Goal: Find specific page/section: Find specific page/section

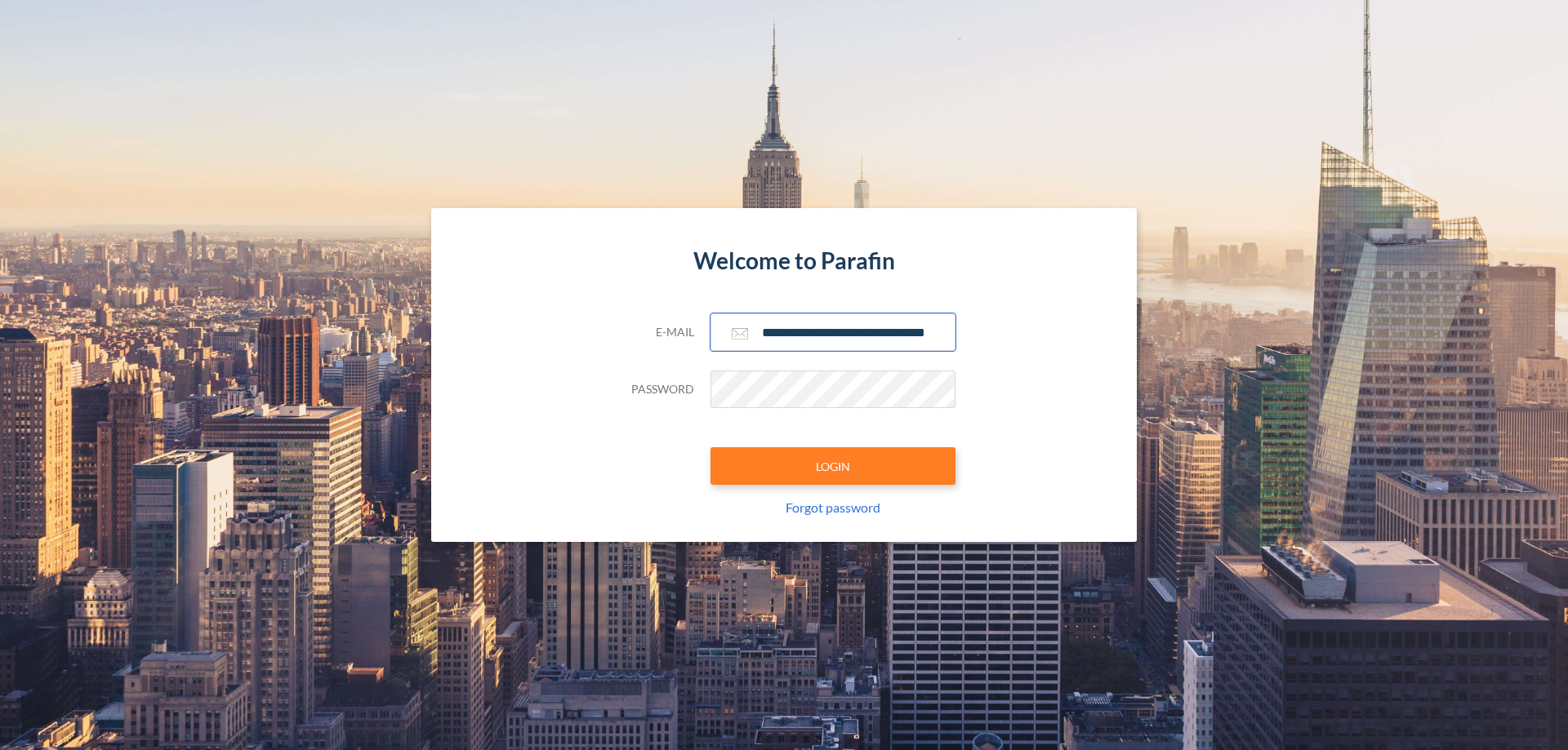
type input "**********"
click at [833, 466] on button "LOGIN" at bounding box center [833, 466] width 245 height 38
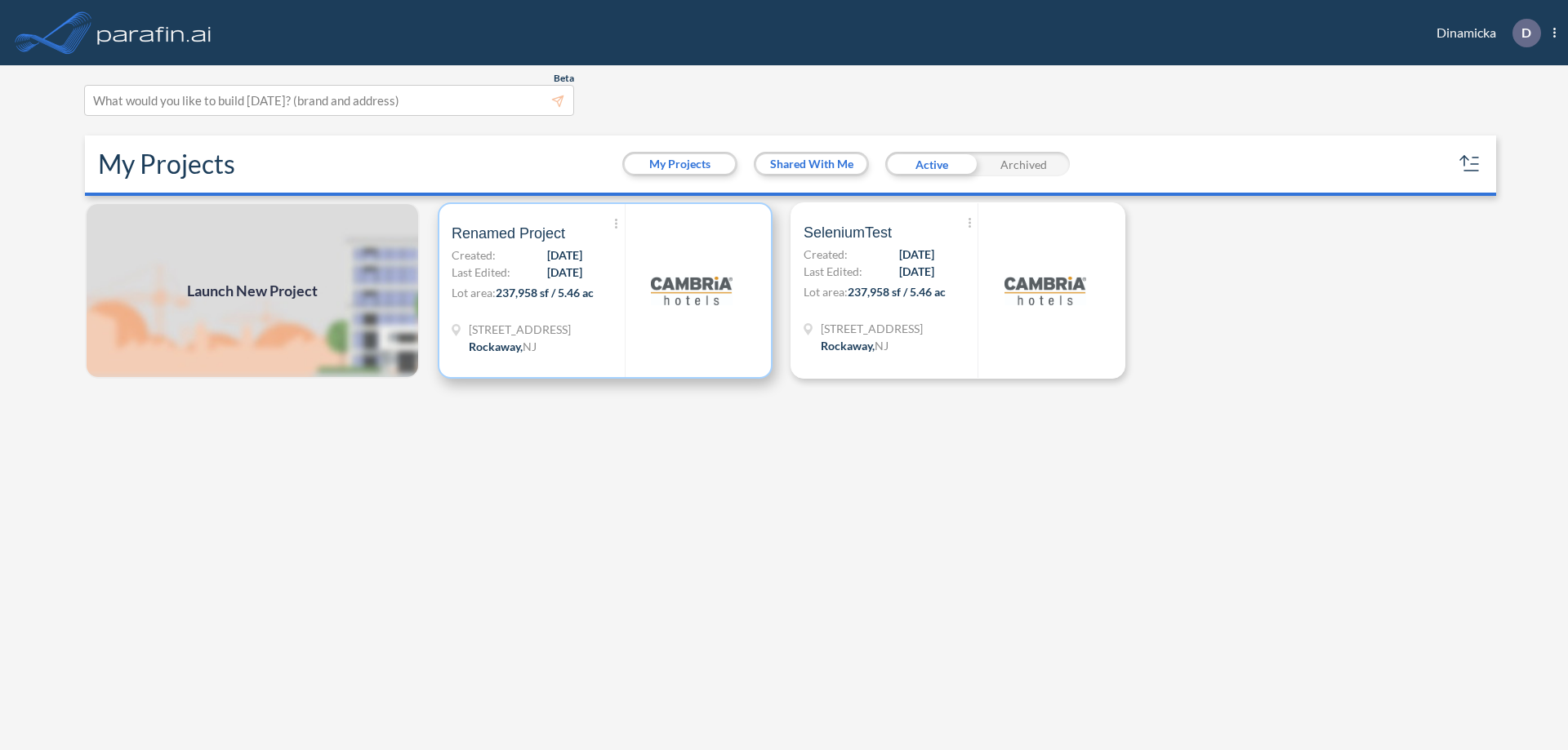
scroll to position [4, 0]
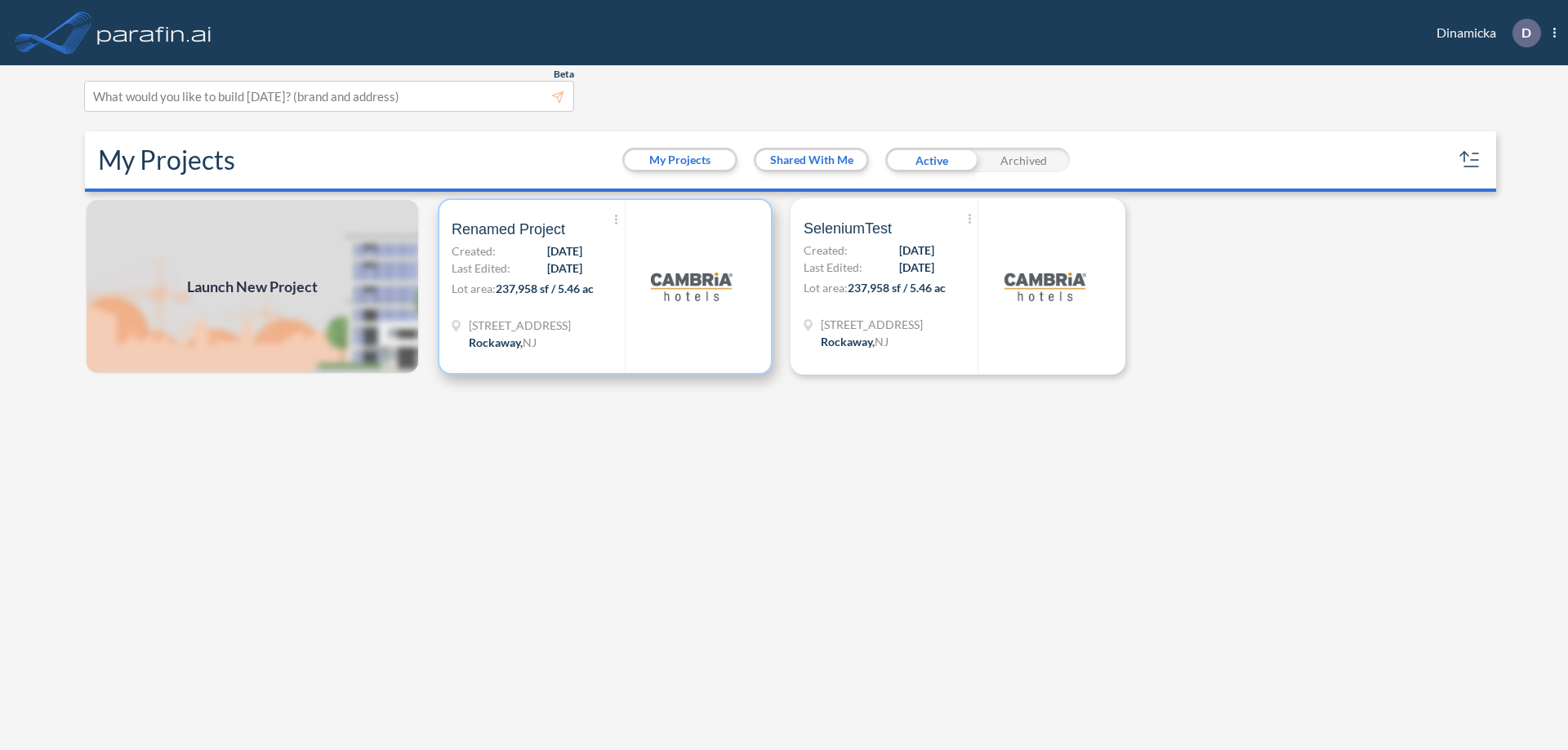
click at [606, 286] on p "Lot area: 237,958 sf / 5.46 ac" at bounding box center [538, 292] width 173 height 24
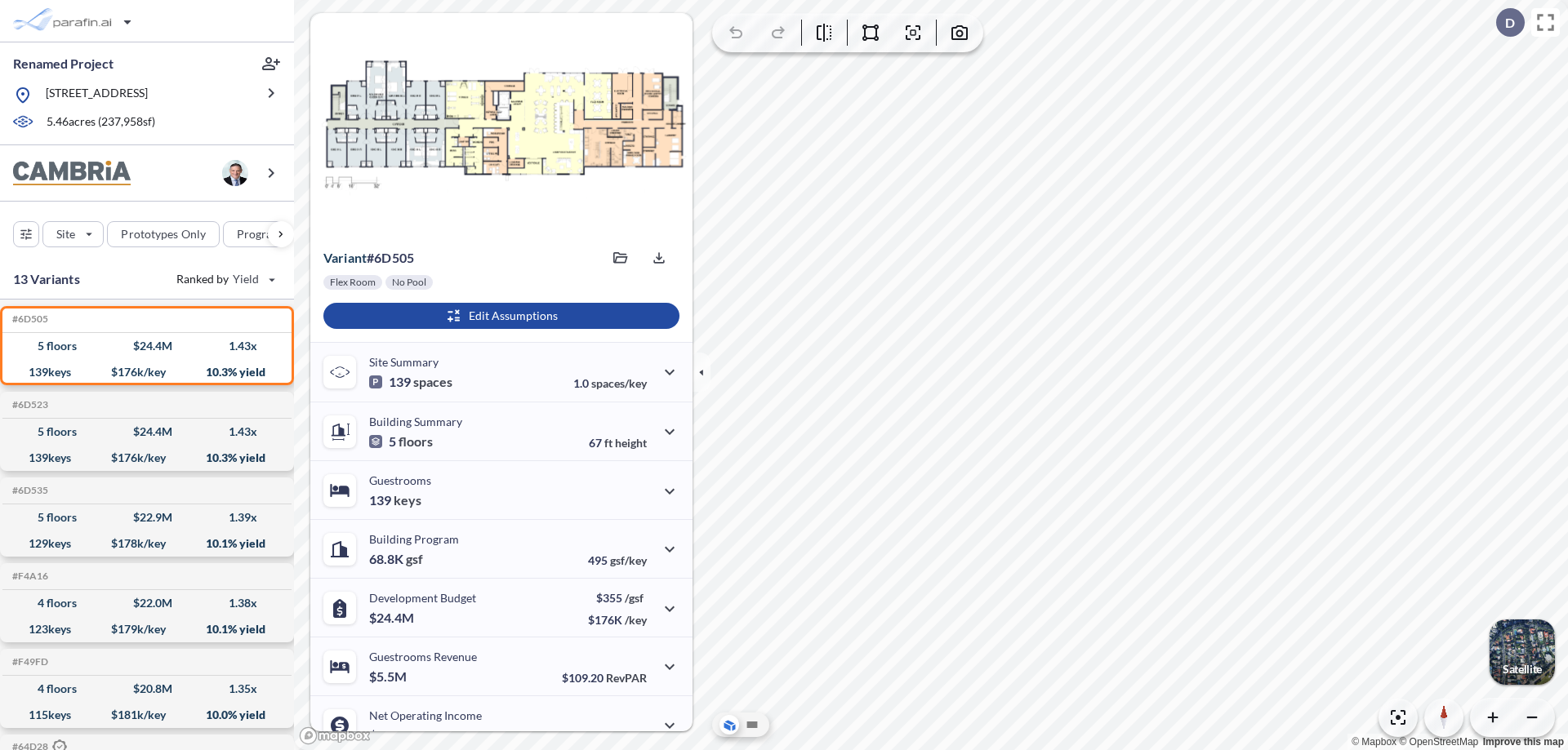
scroll to position [83, 0]
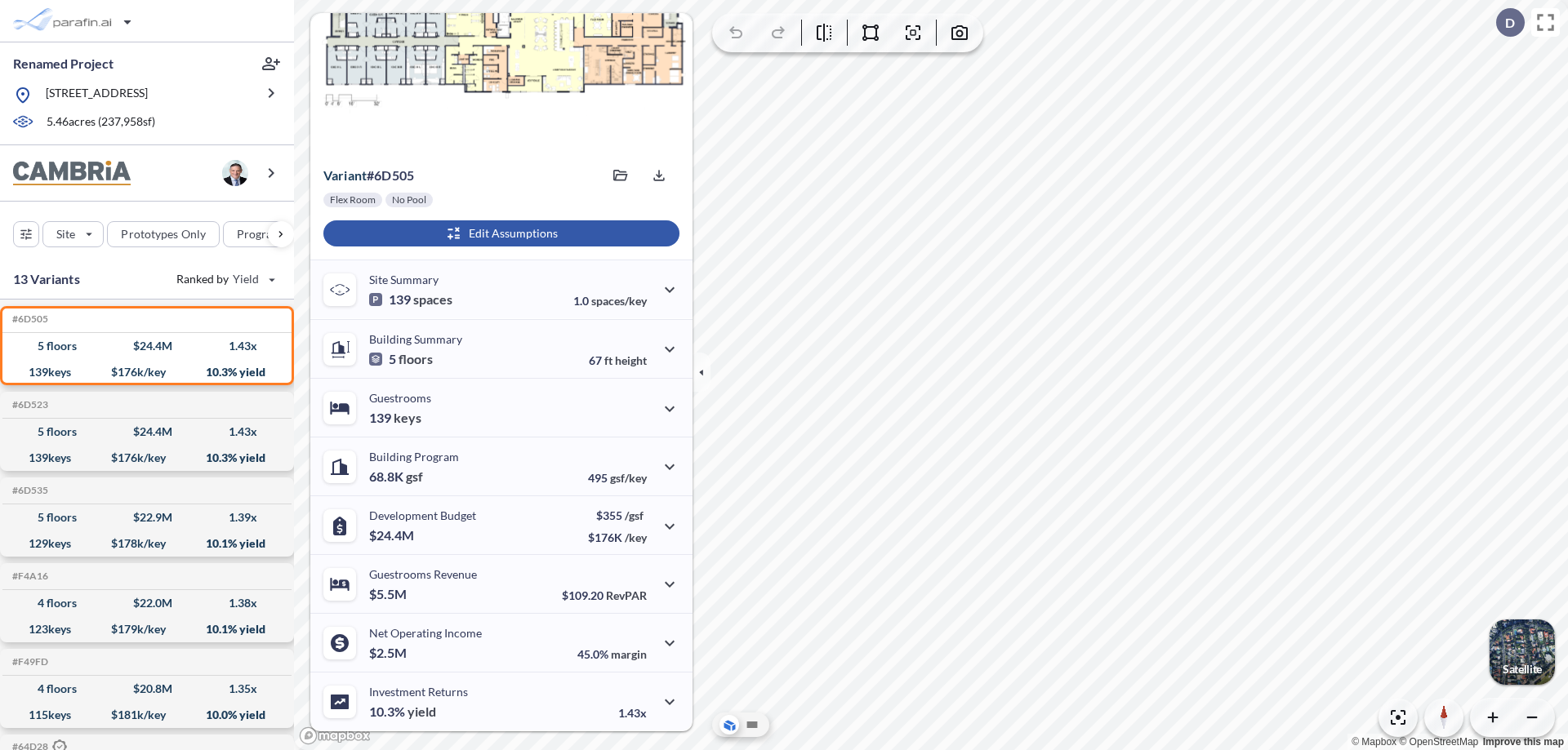
click at [499, 234] on div "button" at bounding box center [502, 234] width 356 height 26
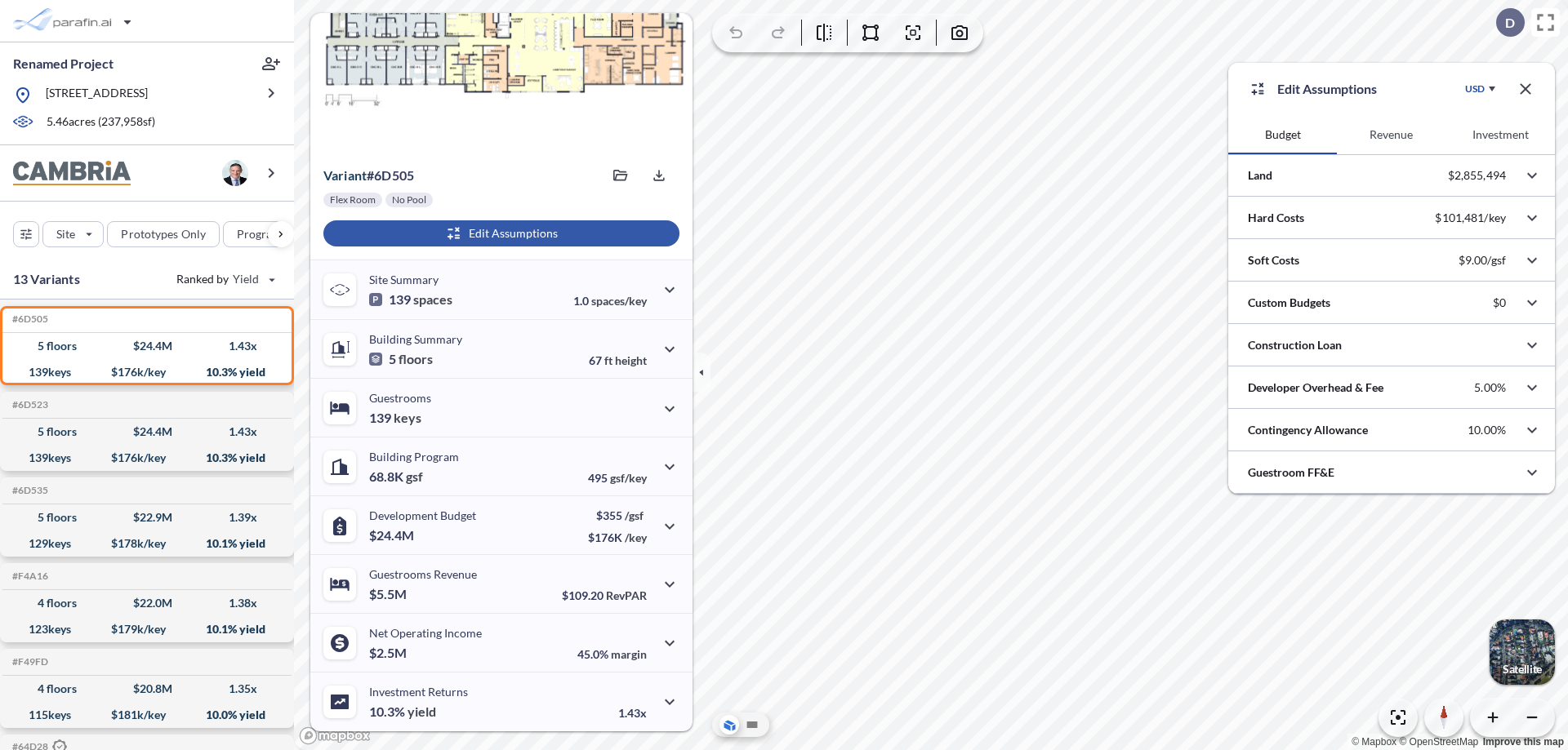
click at [1391, 135] on button "Revenue" at bounding box center [1391, 135] width 108 height 39
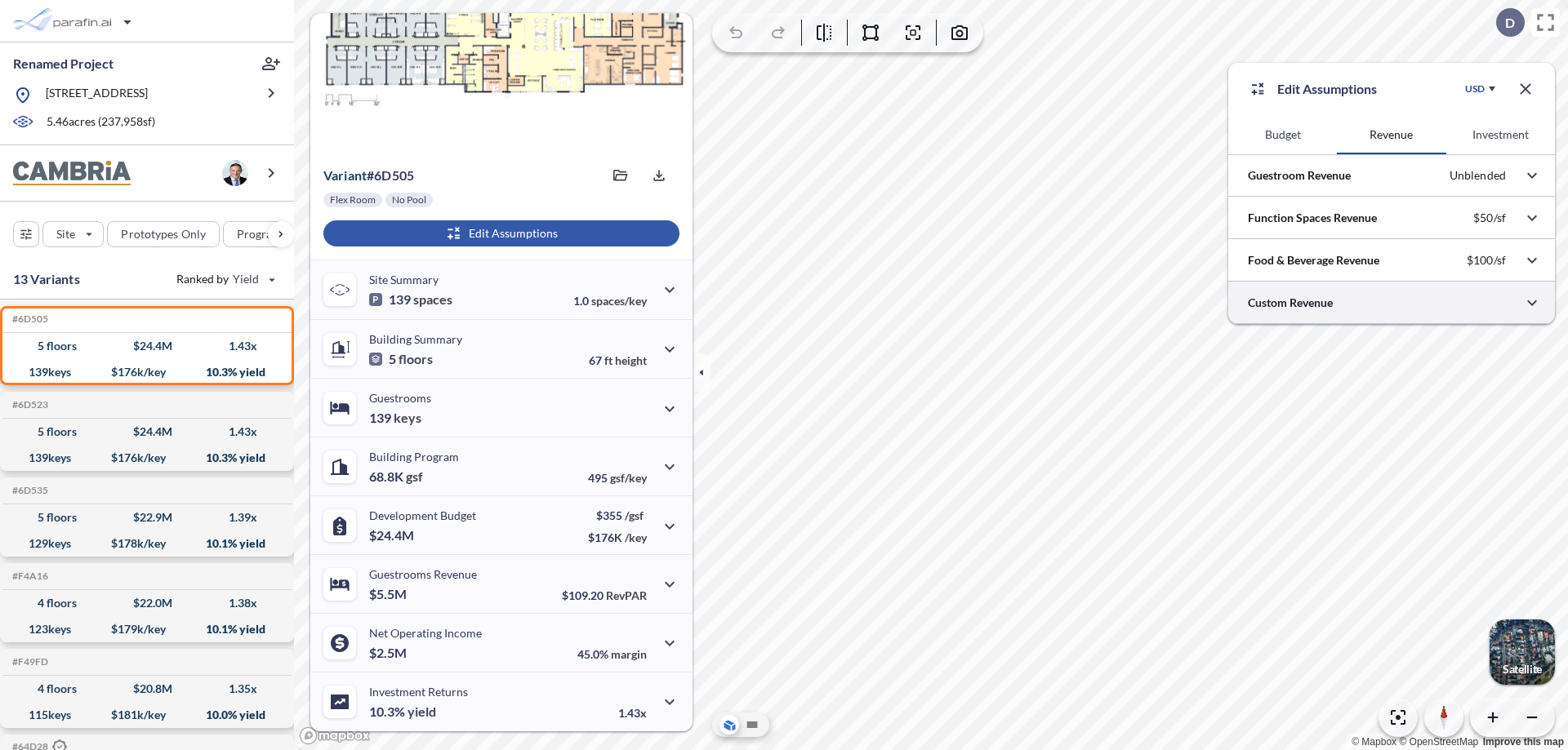
click at [1392, 303] on div at bounding box center [1391, 302] width 327 height 41
